Goal: Navigation & Orientation: Find specific page/section

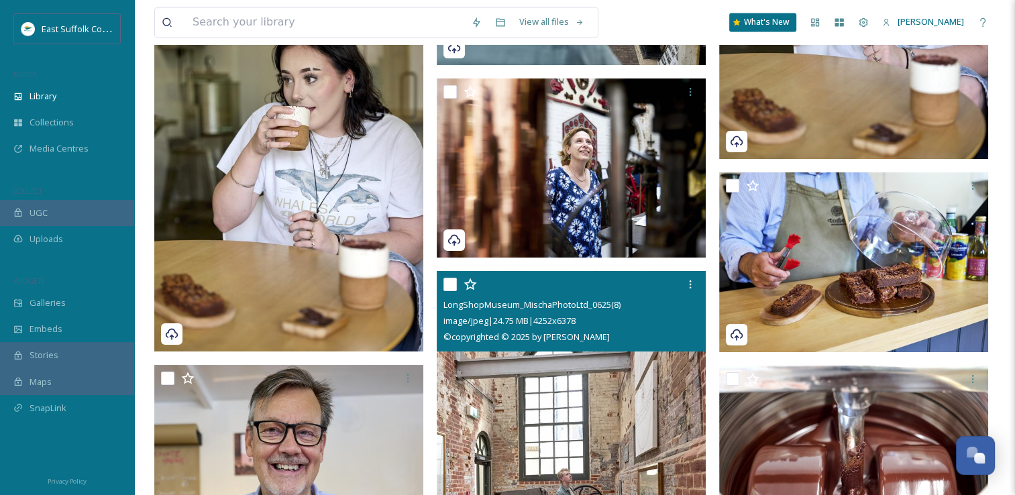
scroll to position [17041, 0]
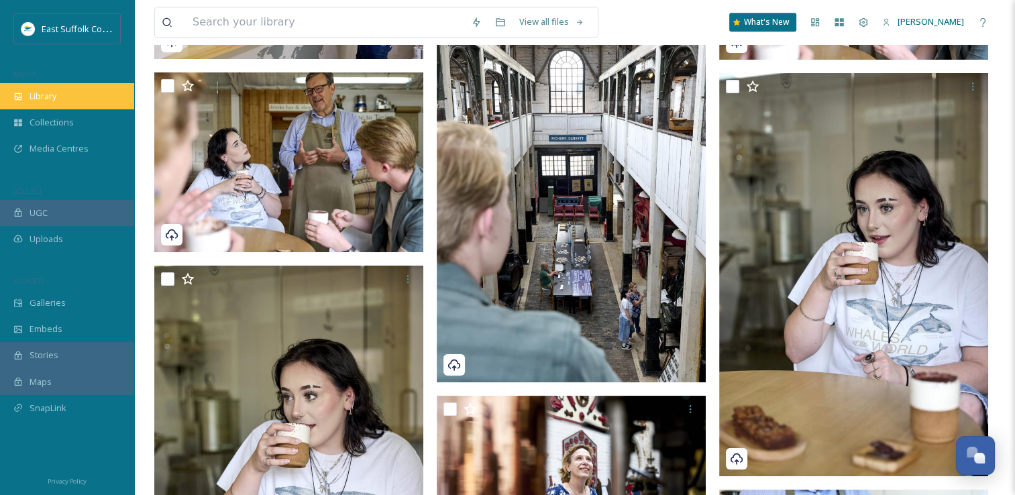
click at [25, 96] on div "Library" at bounding box center [67, 96] width 134 height 26
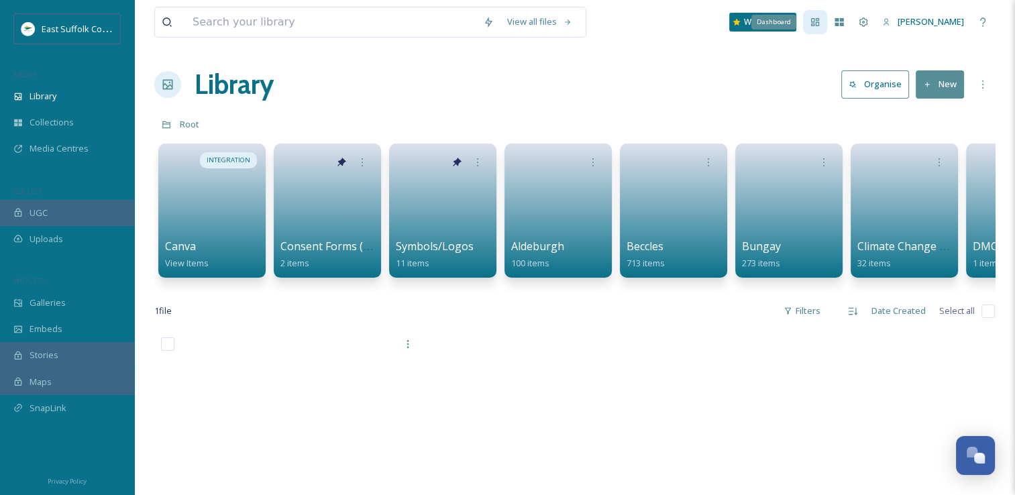
click at [827, 28] on div "Dashboard" at bounding box center [815, 22] width 24 height 24
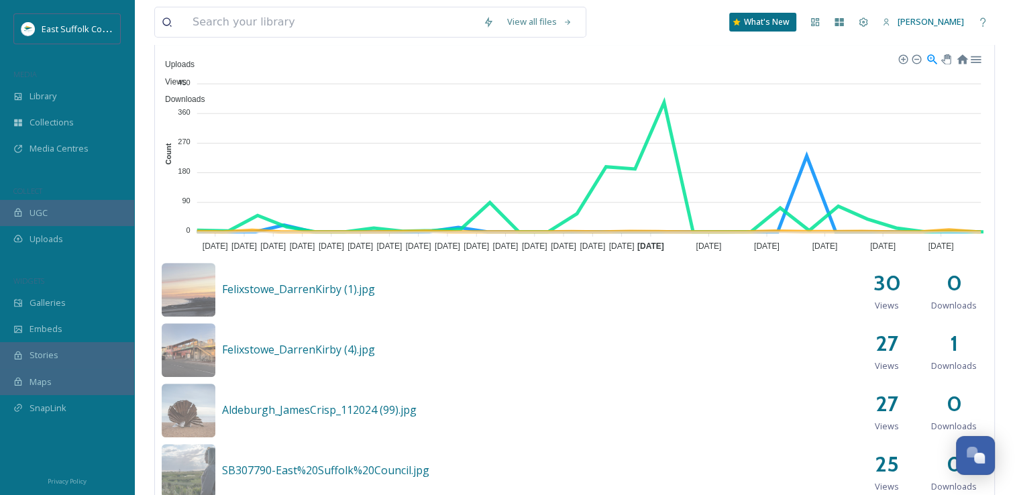
scroll to position [373, 0]
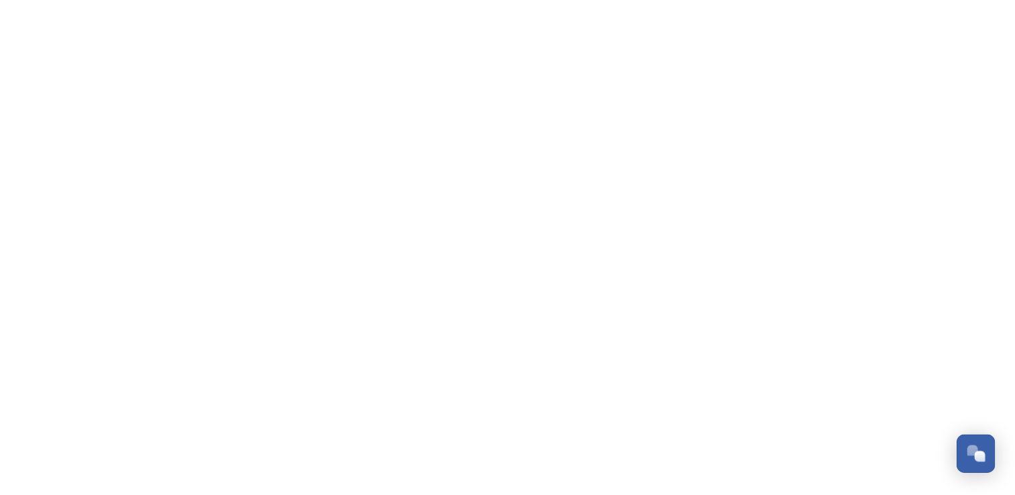
scroll to position [5015, 0]
